Goal: Book appointment/travel/reservation

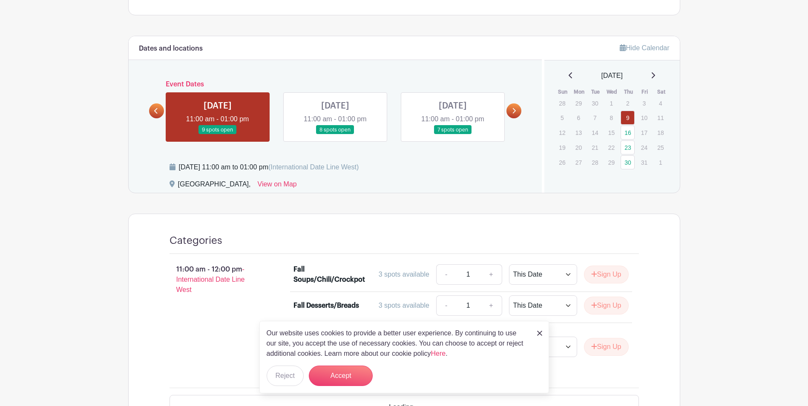
scroll to position [468, 0]
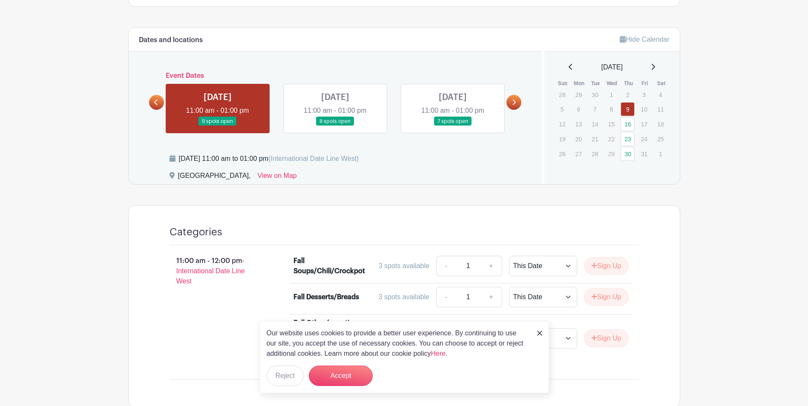
click at [218, 126] on link at bounding box center [218, 126] width 0 height 0
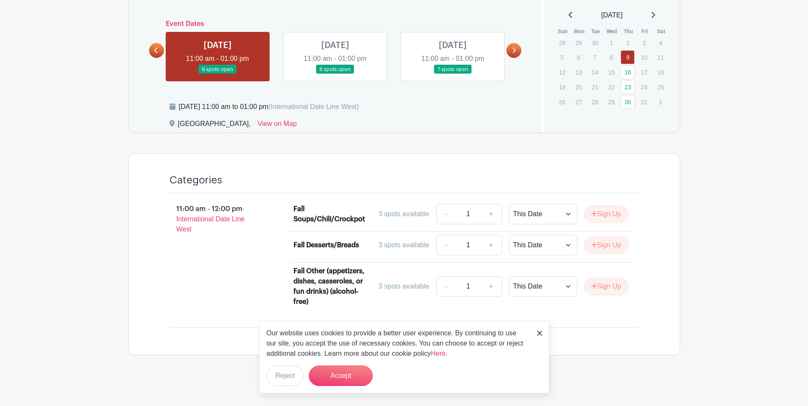
scroll to position [523, 0]
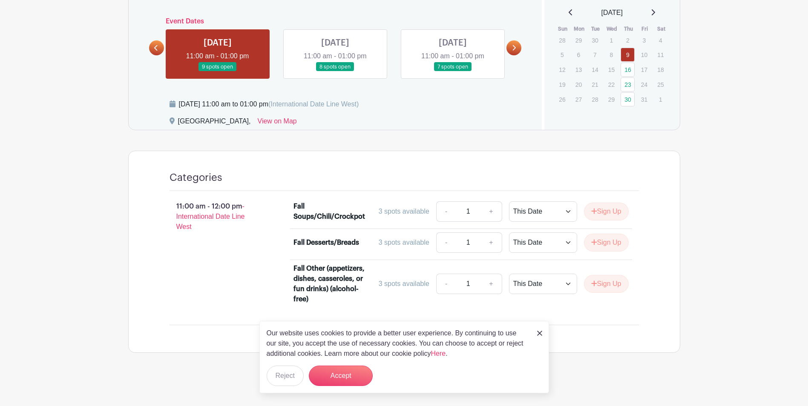
click at [202, 283] on div "11:00 am - 12:00 pm - International Date Line West" at bounding box center [218, 254] width 124 height 113
click at [541, 332] on img at bounding box center [539, 333] width 5 height 5
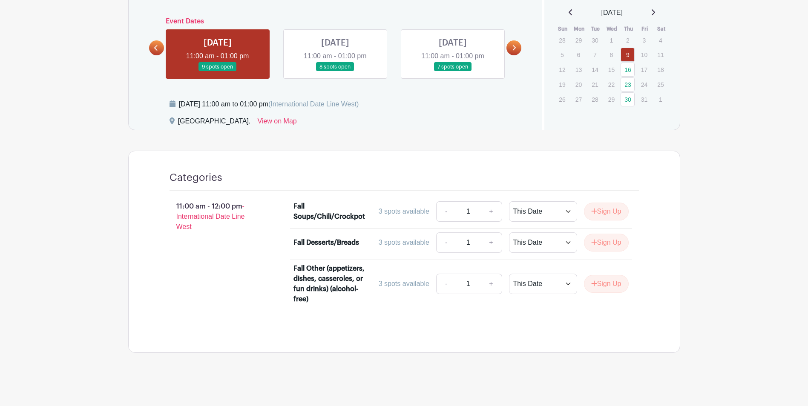
click at [204, 260] on div "11:00 am - 12:00 pm - International Date Line West" at bounding box center [218, 254] width 124 height 113
click at [335, 72] on link at bounding box center [335, 72] width 0 height 0
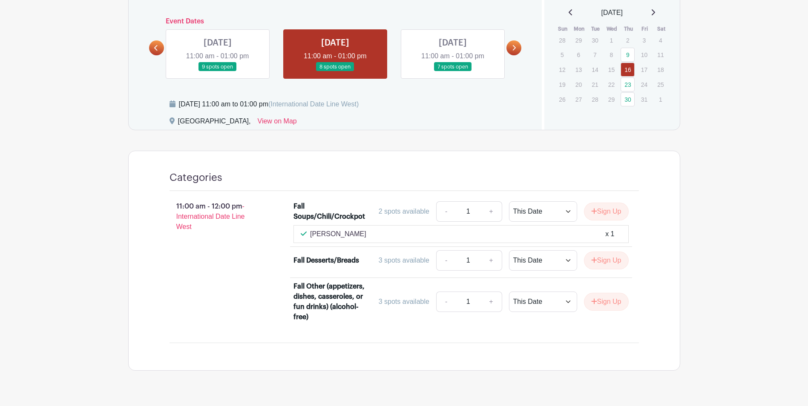
click at [453, 72] on link at bounding box center [453, 72] width 0 height 0
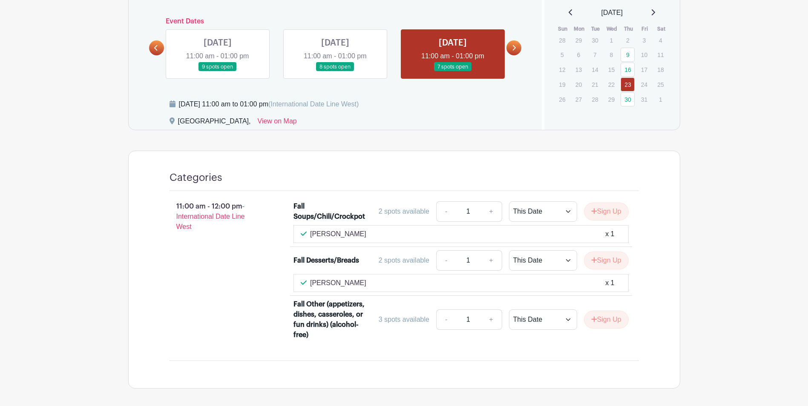
click at [218, 72] on link at bounding box center [218, 72] width 0 height 0
